Goal: Navigation & Orientation: Find specific page/section

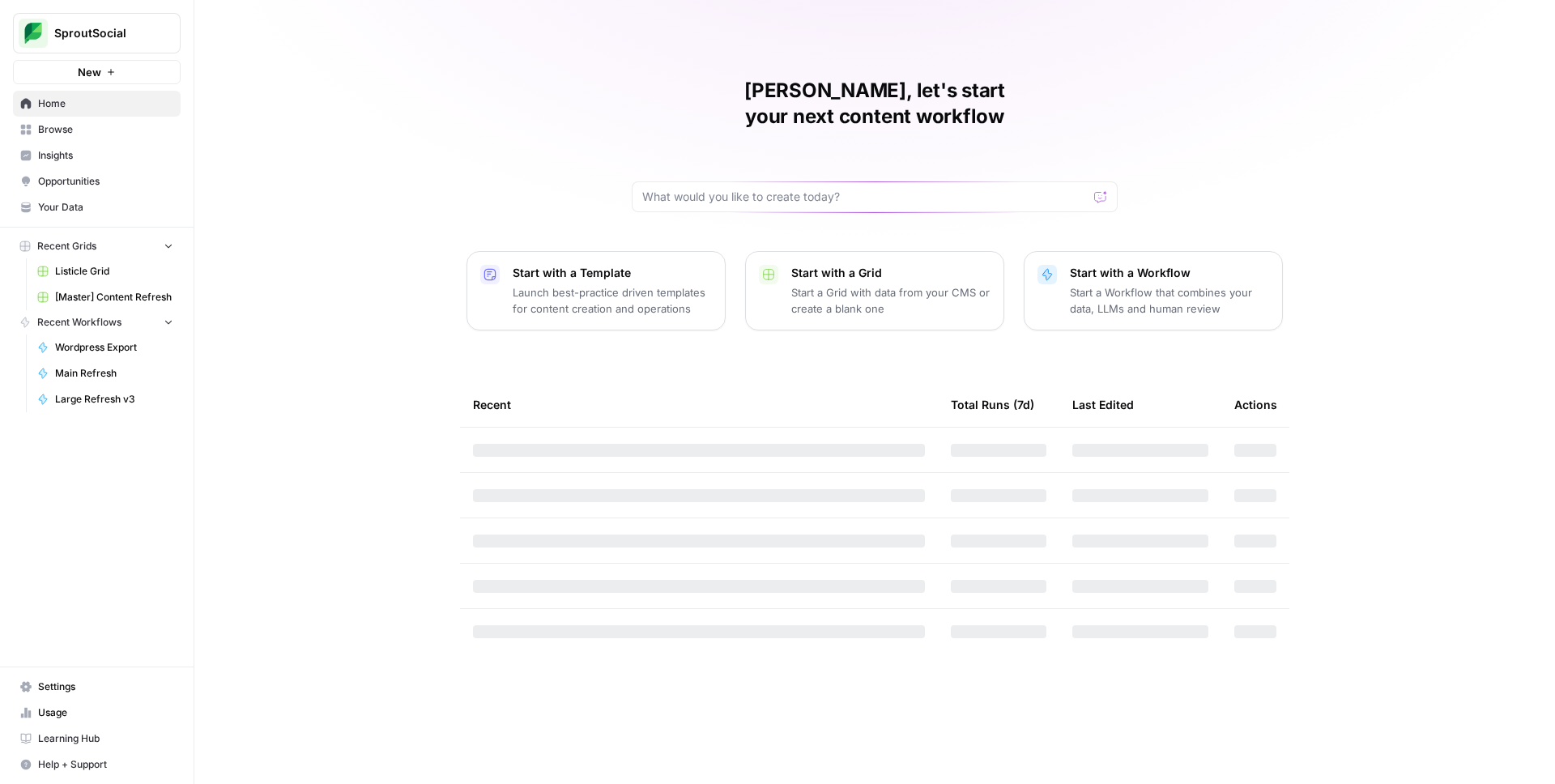
click at [70, 131] on span "Browse" at bounding box center [105, 129] width 135 height 15
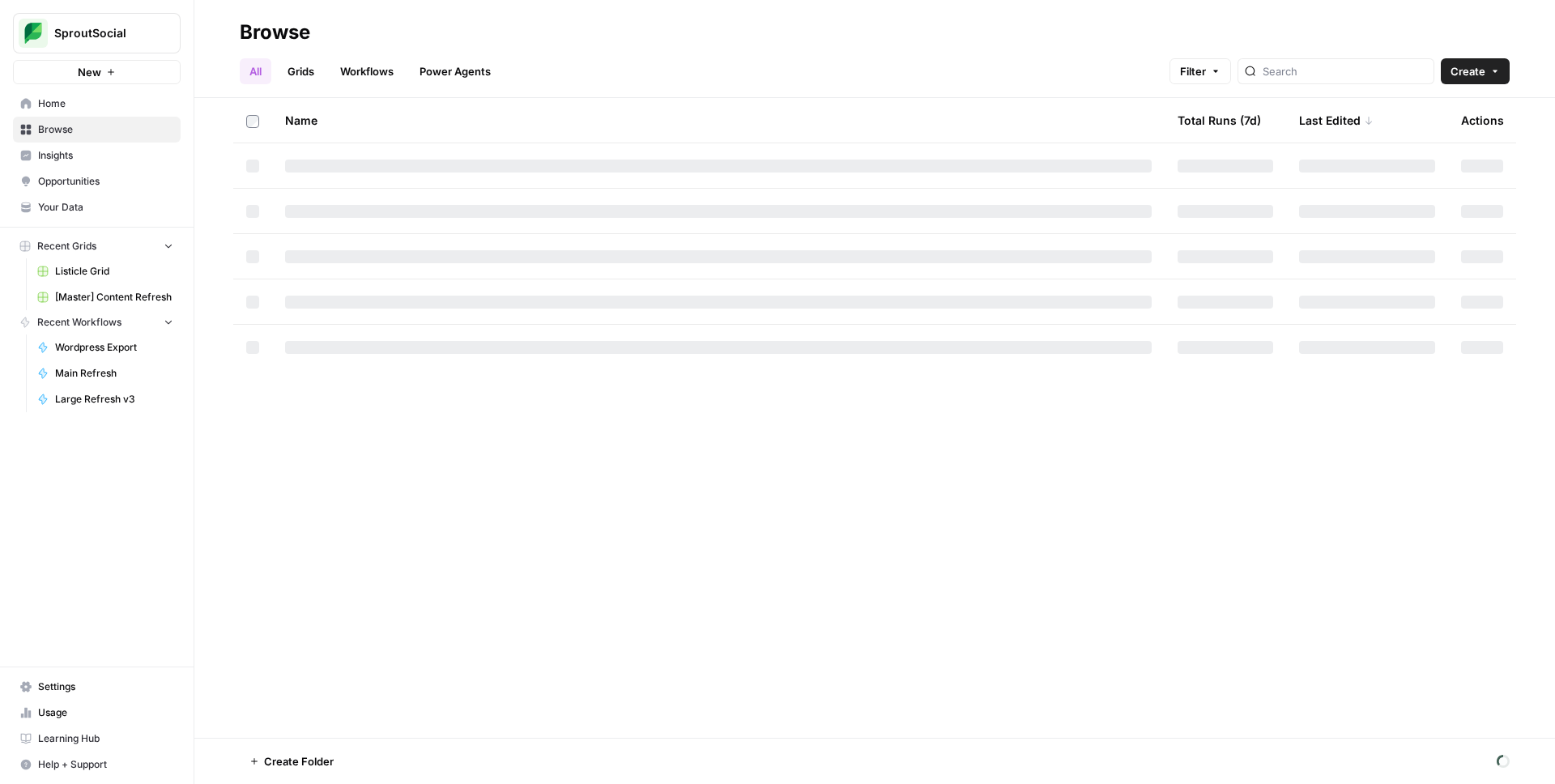
click at [595, 474] on div "Name Total Runs (7d) Last Edited Actions" at bounding box center [875, 417] width 1361 height 640
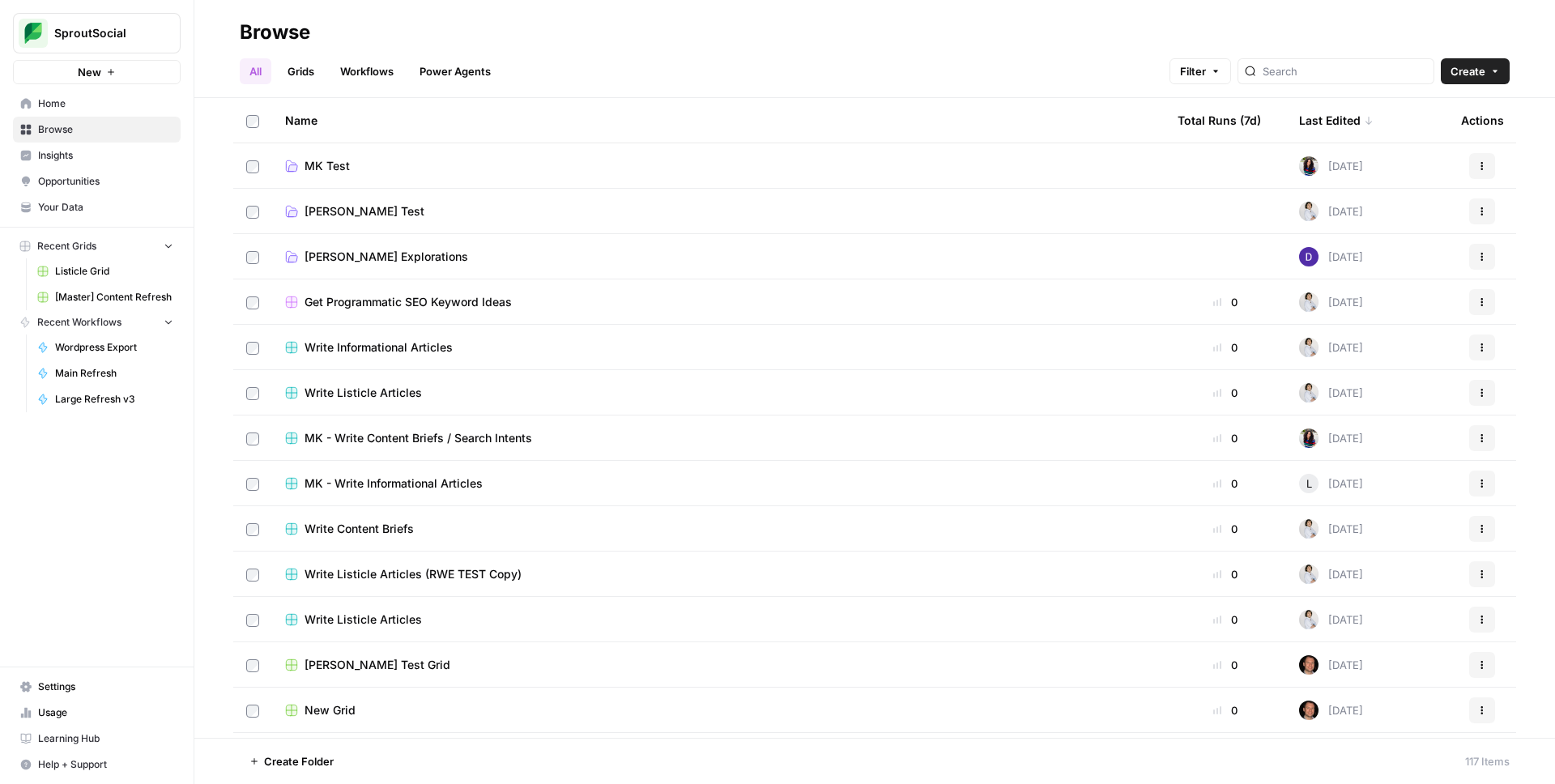
click at [108, 156] on span "Insights" at bounding box center [105, 155] width 135 height 15
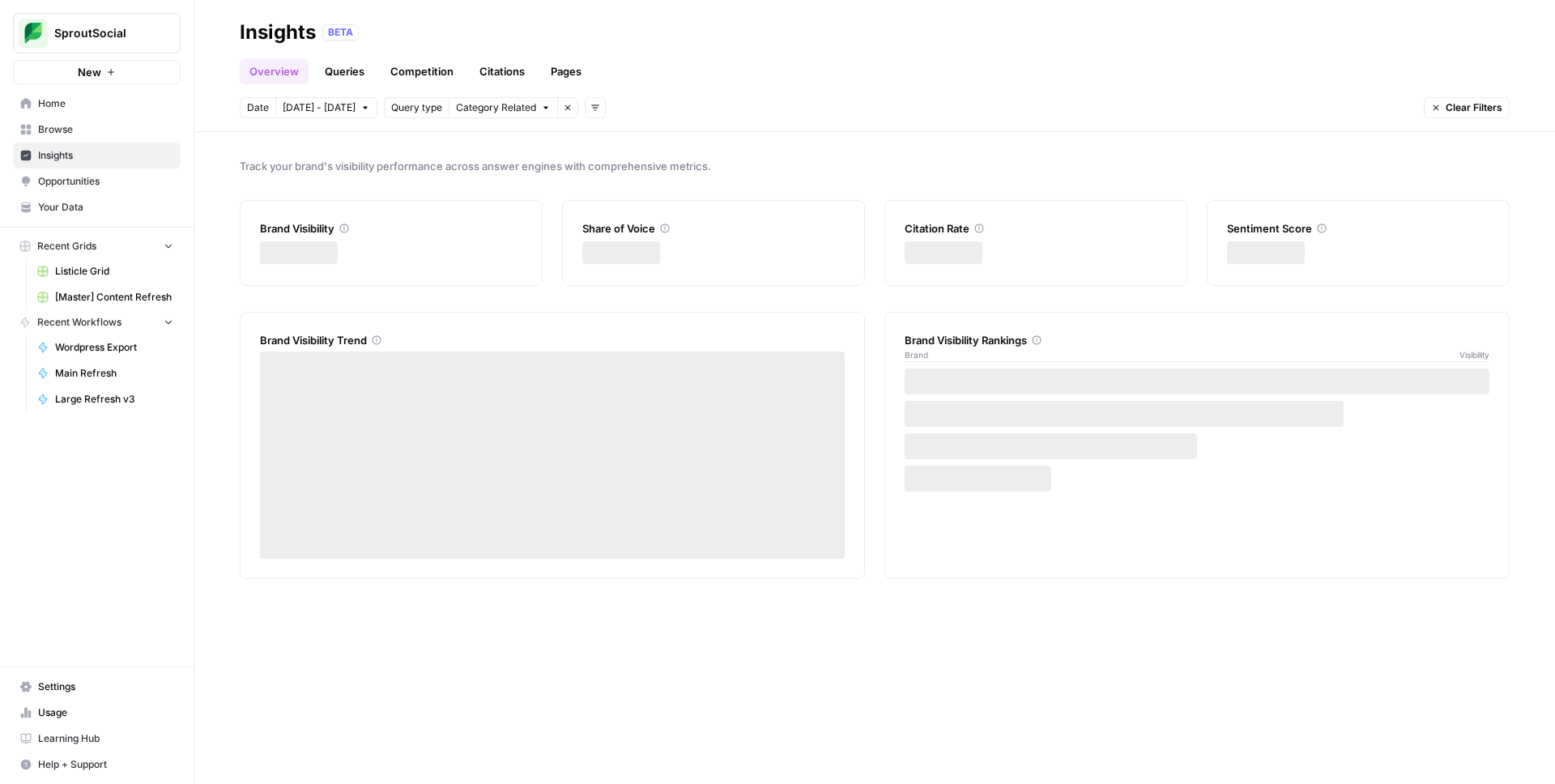
click at [726, 115] on div "Date [DATE] - [DATE] Query type Category Related Remove filter Add filters Clea…" at bounding box center [875, 107] width 1270 height 21
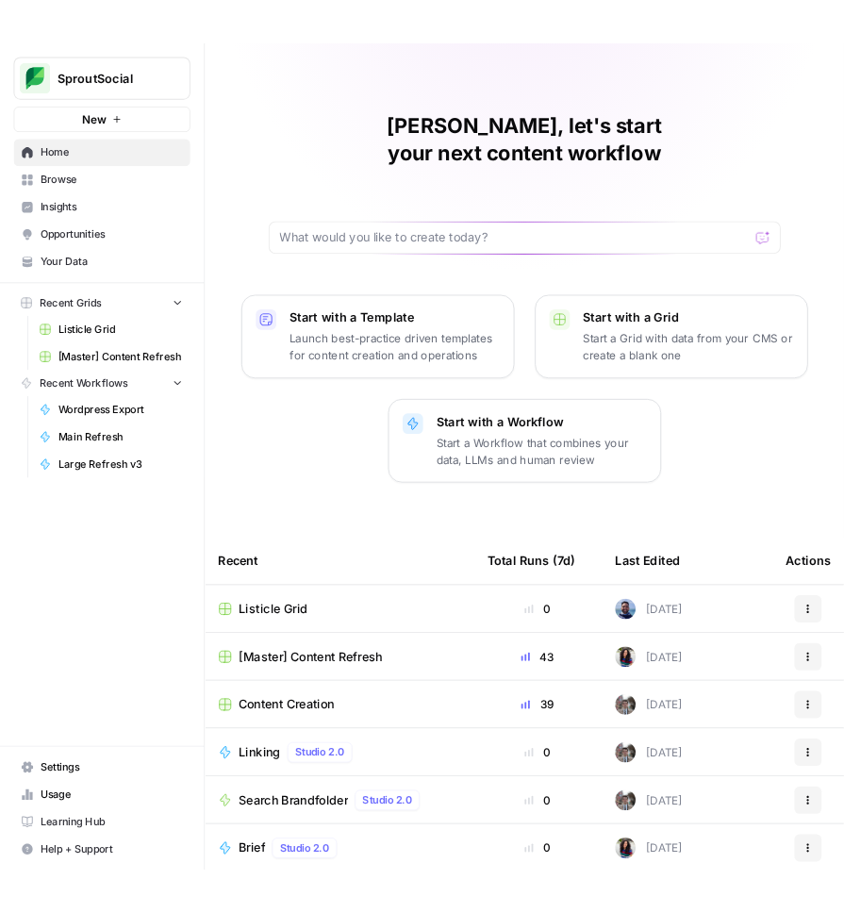
scroll to position [21, 0]
